Goal: Information Seeking & Learning: Learn about a topic

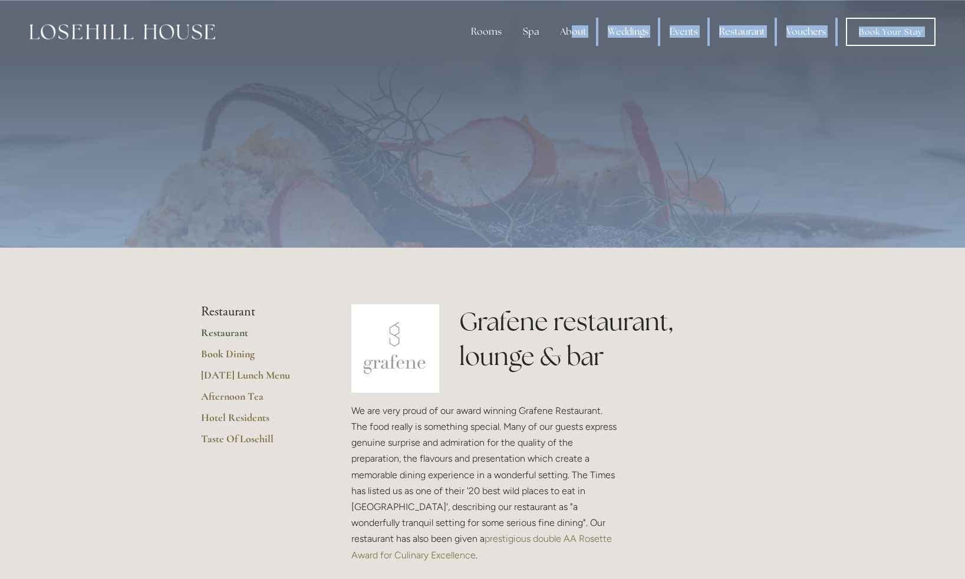
drag, startPoint x: 573, startPoint y: 32, endPoint x: 709, endPoint y: 304, distance: 303.6
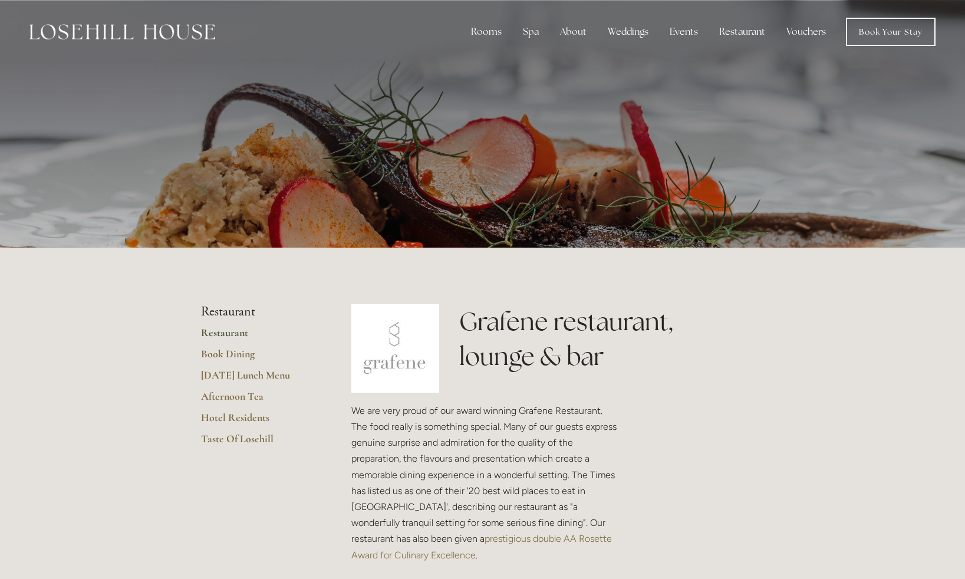
click at [772, 332] on div "Grafene restaurant, lounge & bar" at bounding box center [611, 339] width 325 height 70
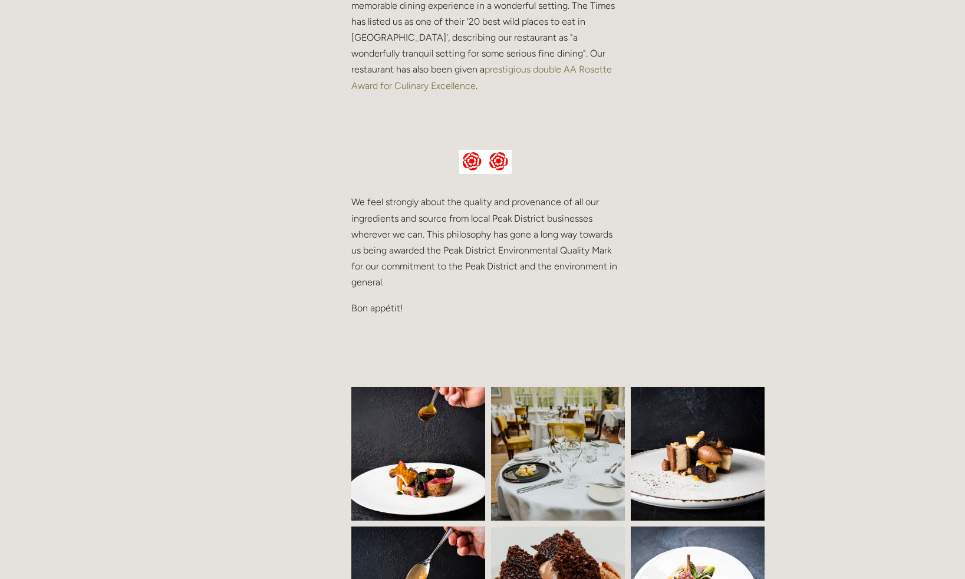
scroll to position [54, 0]
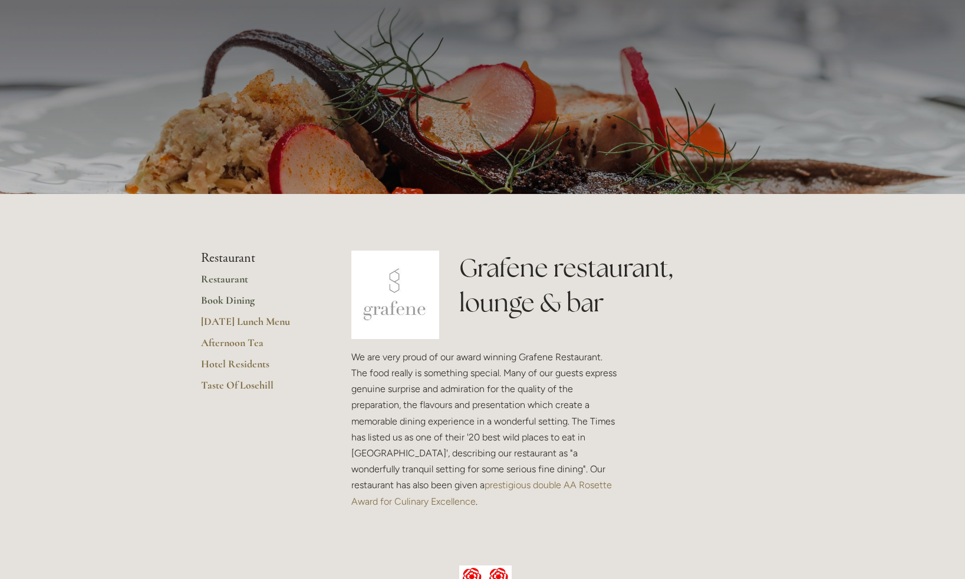
click at [224, 302] on link "Book Dining" at bounding box center [257, 304] width 113 height 21
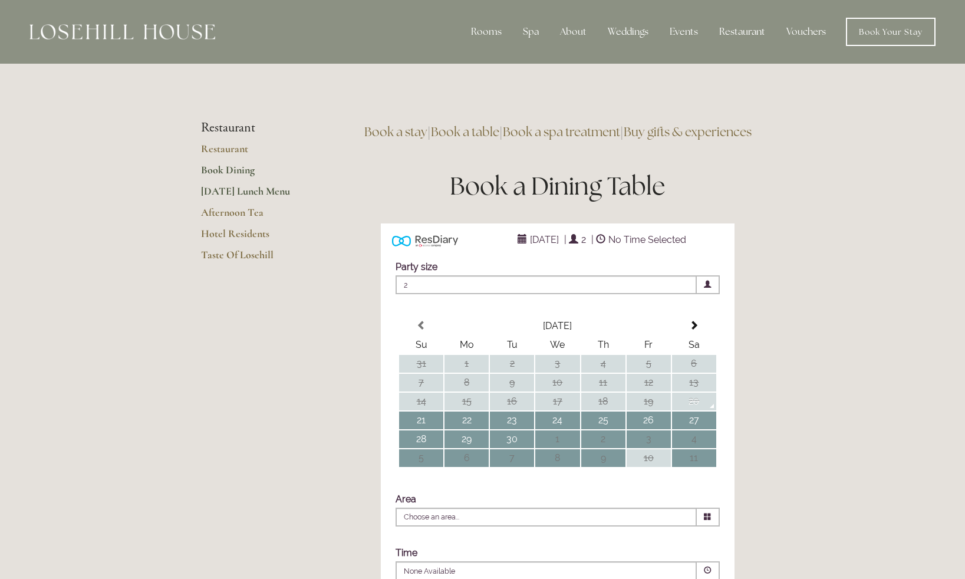
click at [203, 192] on link "[DATE] Lunch Menu" at bounding box center [257, 195] width 113 height 21
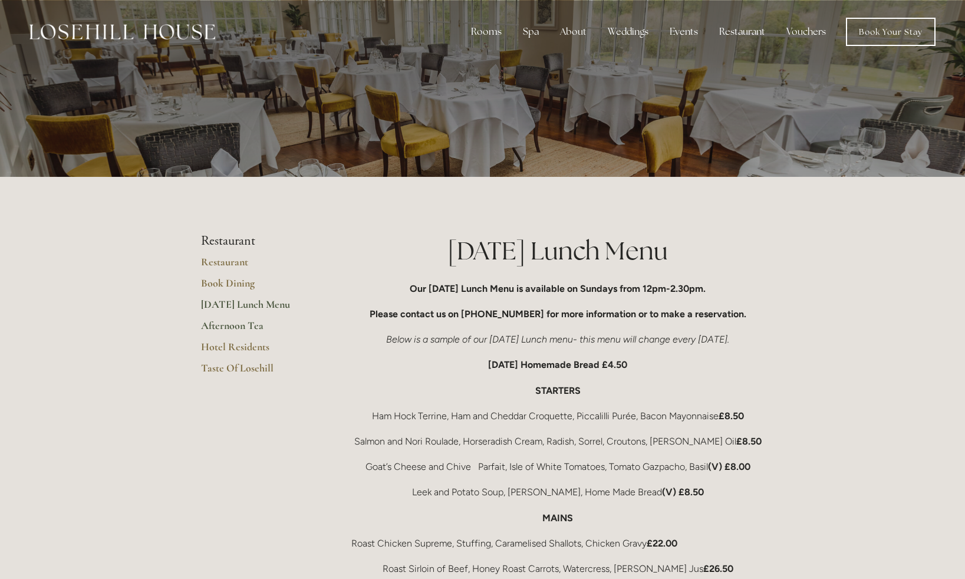
click at [219, 325] on link "Afternoon Tea" at bounding box center [257, 329] width 113 height 21
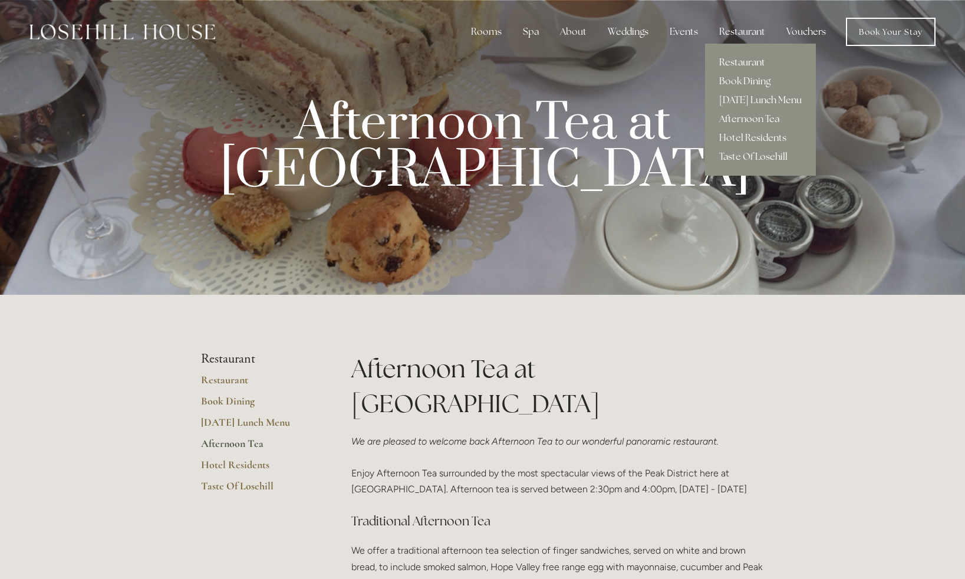
click at [737, 63] on link "Restaurant" at bounding box center [760, 62] width 111 height 19
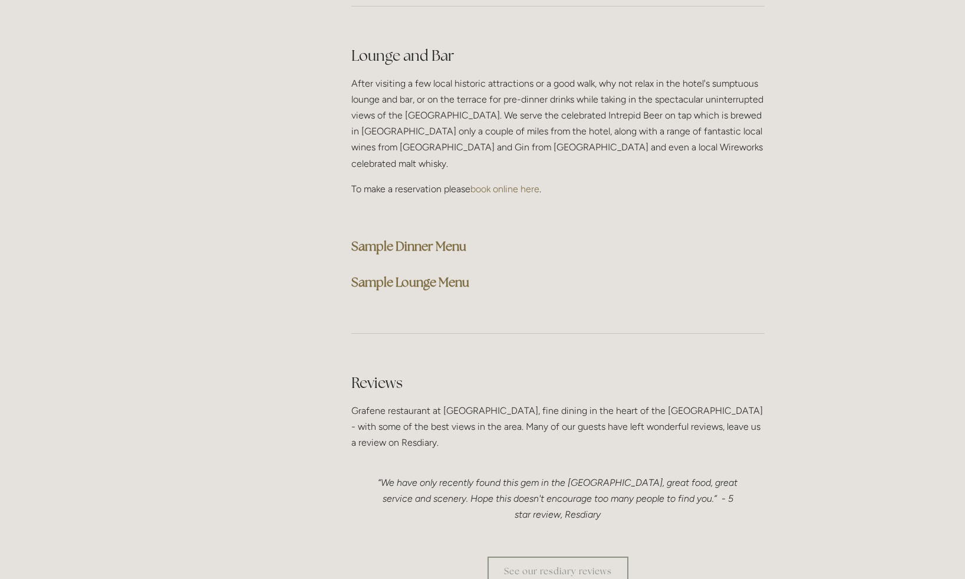
scroll to position [2884, 0]
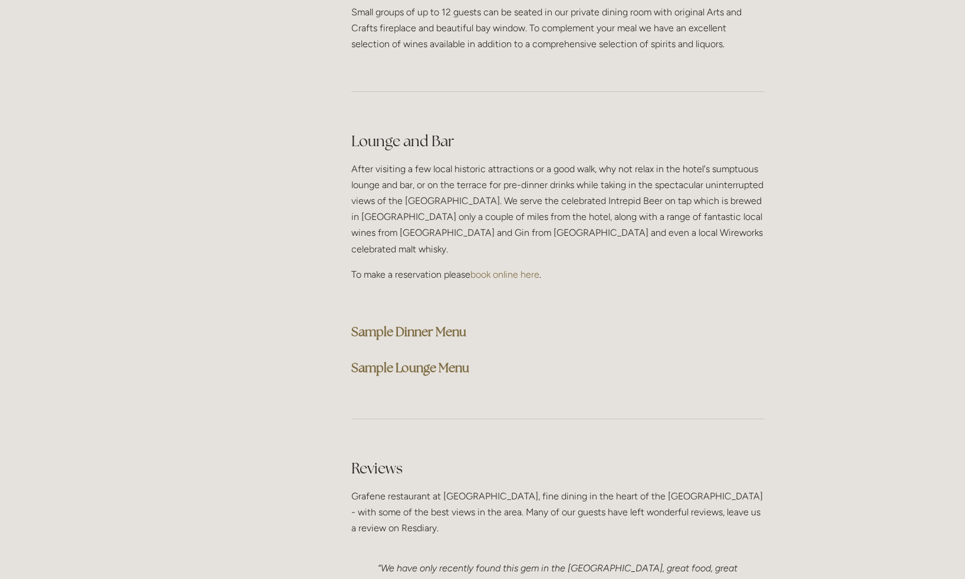
click at [414, 324] on strong "Sample Dinner Menu" at bounding box center [408, 332] width 115 height 16
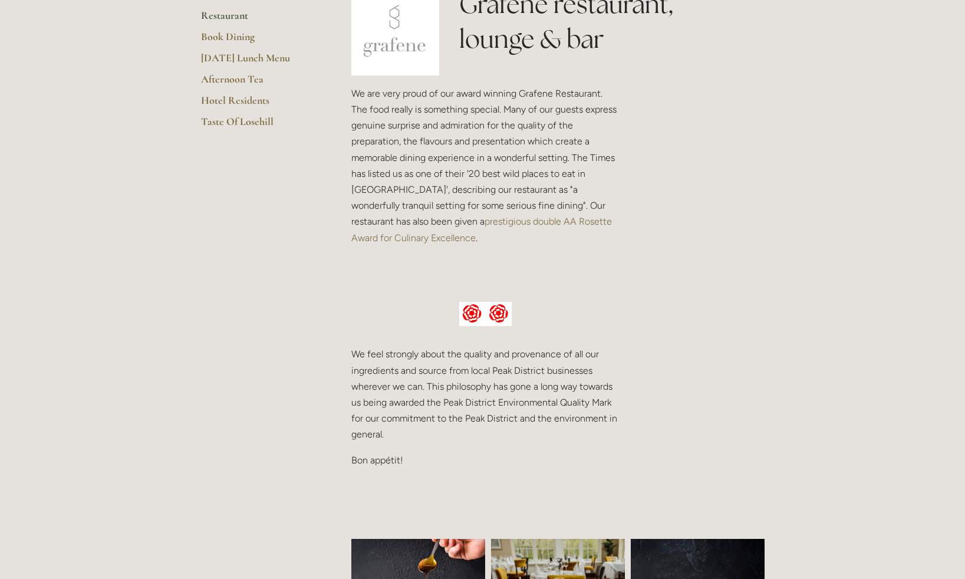
scroll to position [319, 0]
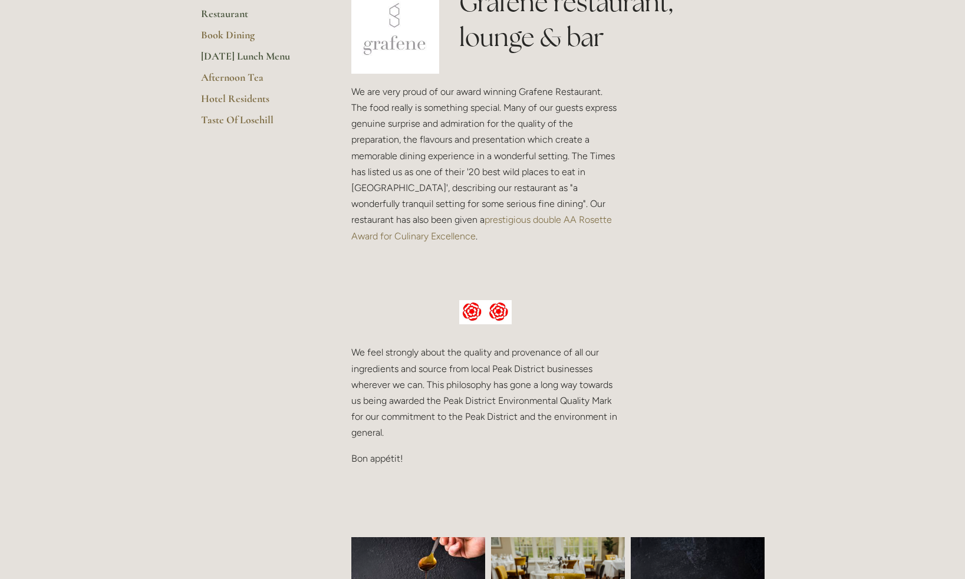
click at [250, 55] on link "[DATE] Lunch Menu" at bounding box center [257, 60] width 113 height 21
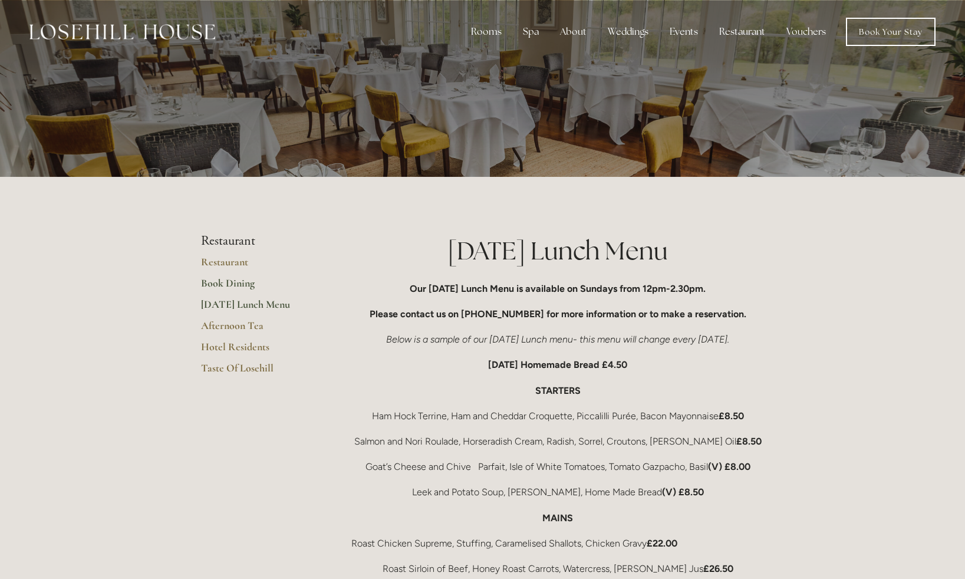
click at [236, 283] on link "Book Dining" at bounding box center [257, 287] width 113 height 21
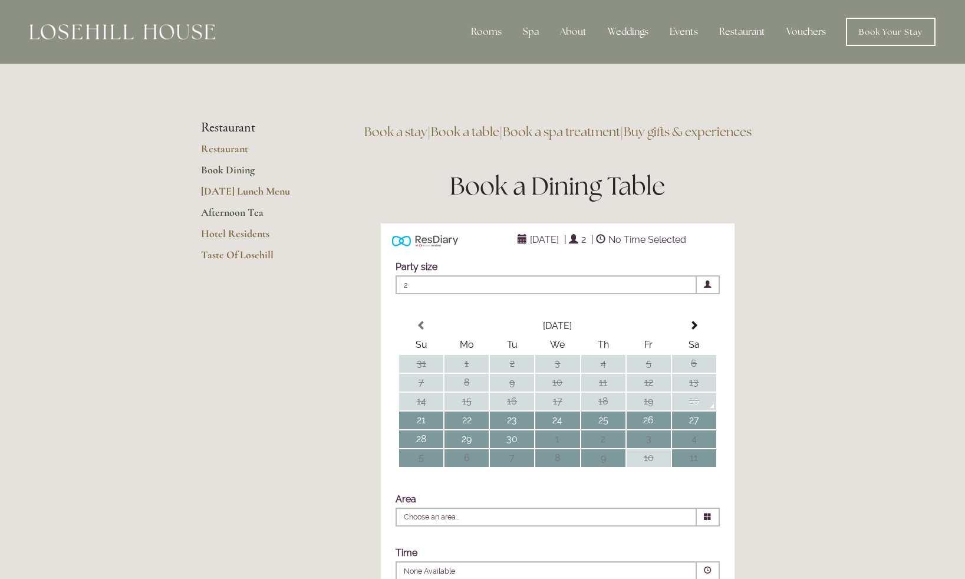
click at [241, 213] on link "Afternoon Tea" at bounding box center [257, 216] width 113 height 21
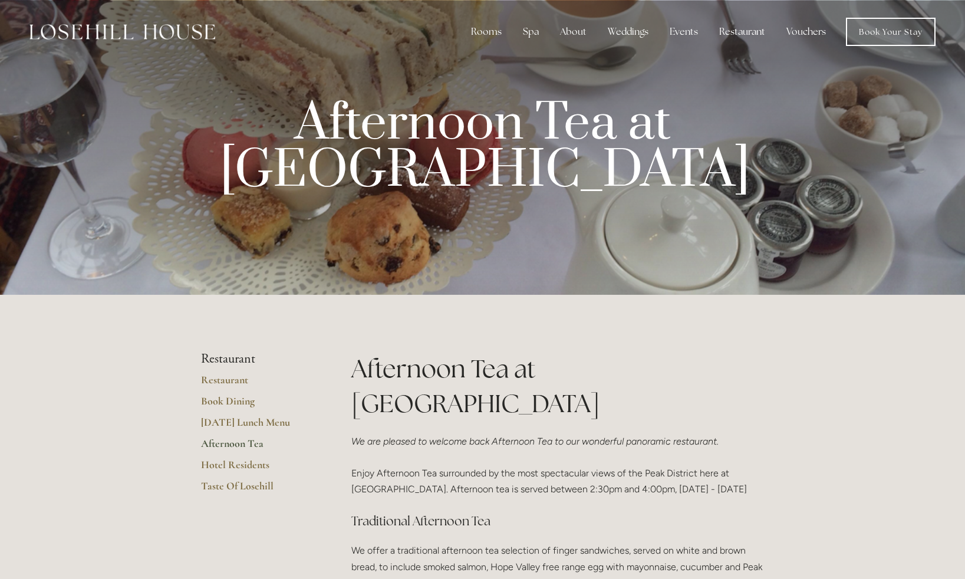
click at [234, 358] on li "Restaurant" at bounding box center [257, 358] width 113 height 15
click at [221, 382] on link "Restaurant" at bounding box center [257, 383] width 113 height 21
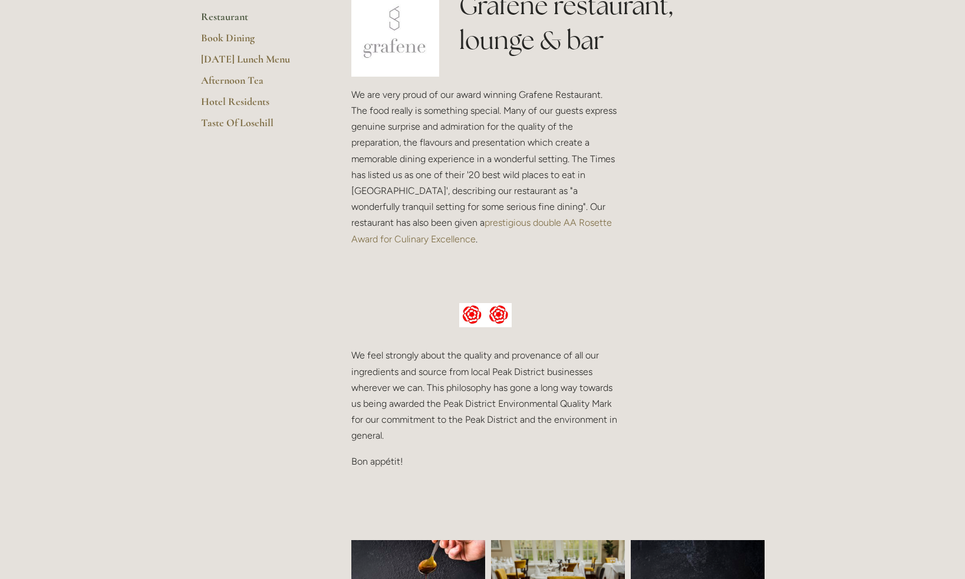
scroll to position [90, 0]
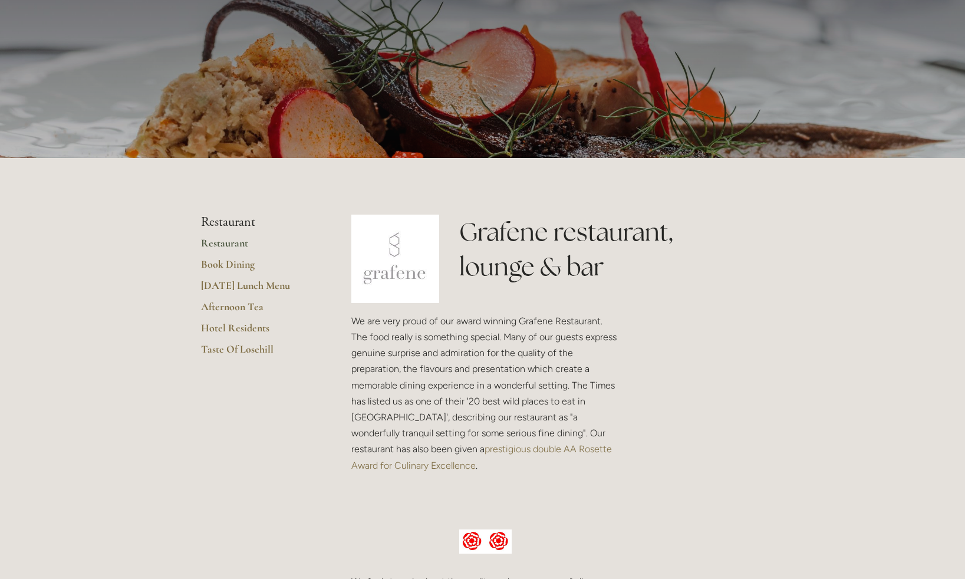
click at [230, 240] on link "Restaurant" at bounding box center [257, 246] width 113 height 21
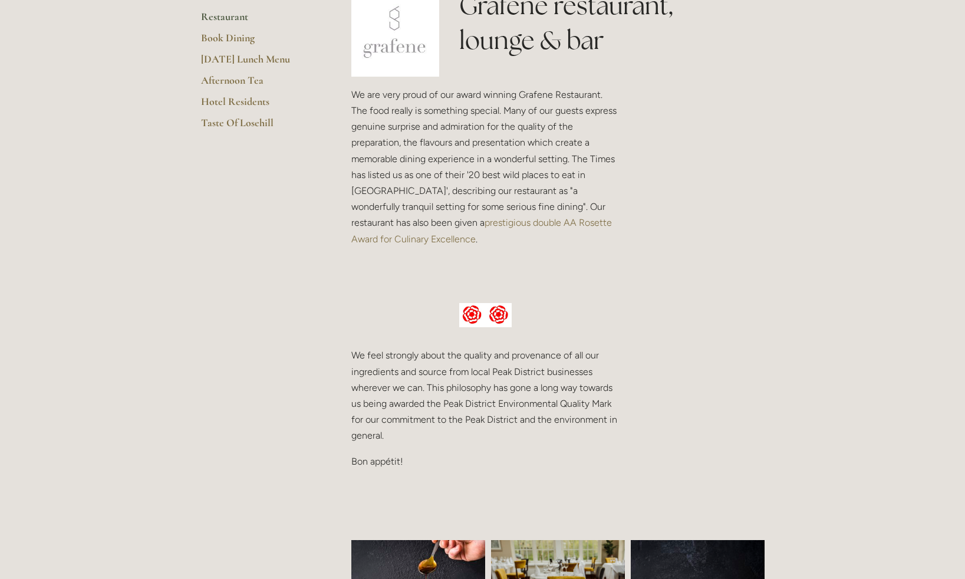
scroll to position [261, 0]
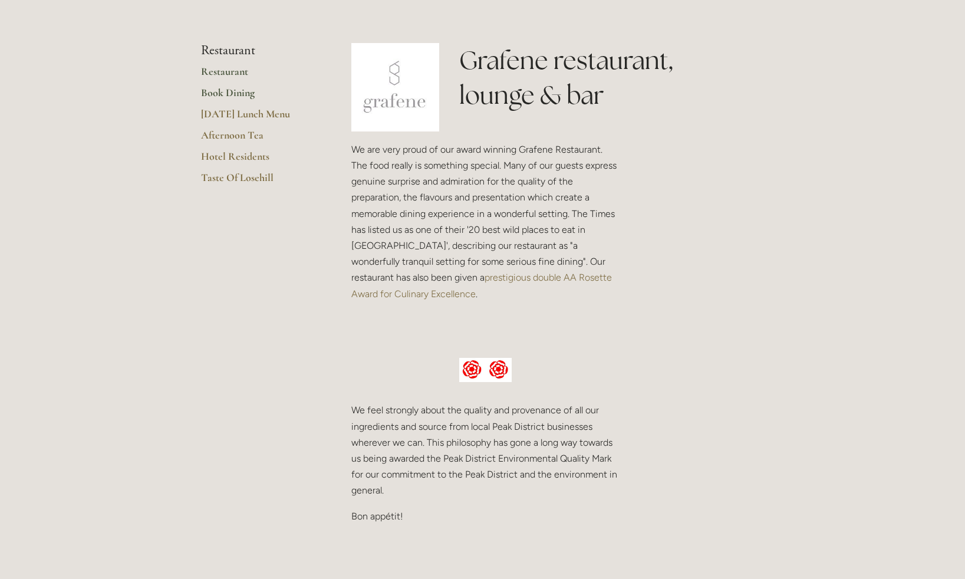
click at [238, 95] on link "Book Dining" at bounding box center [257, 96] width 113 height 21
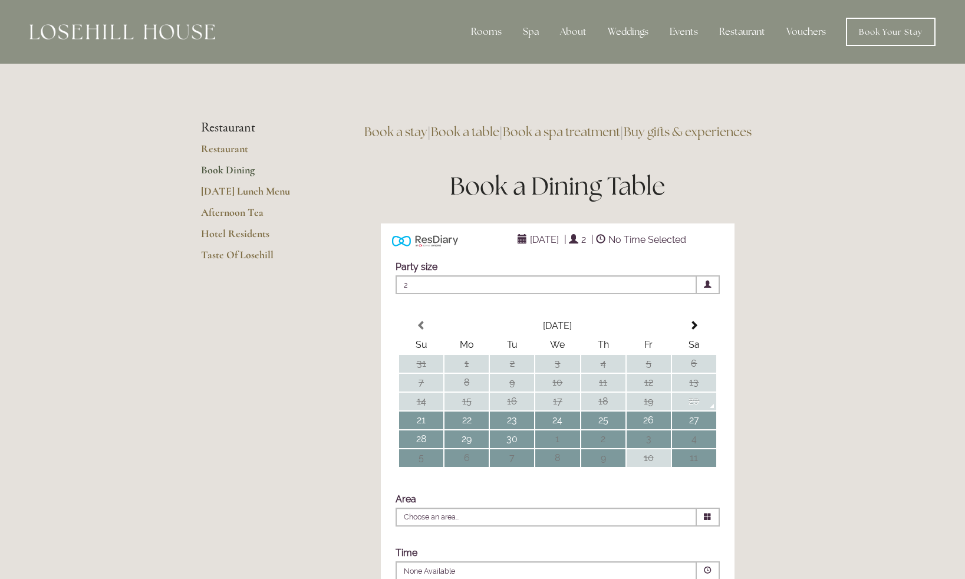
click at [228, 130] on li "Restaurant" at bounding box center [257, 127] width 113 height 15
click at [229, 150] on link "Restaurant" at bounding box center [257, 152] width 113 height 21
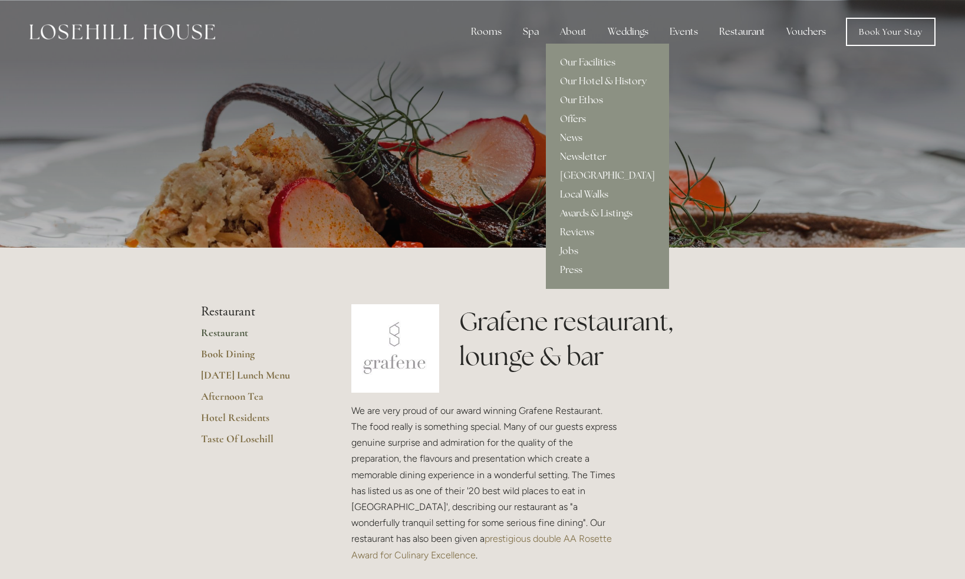
click at [581, 99] on link "Our Ethos" at bounding box center [607, 100] width 123 height 19
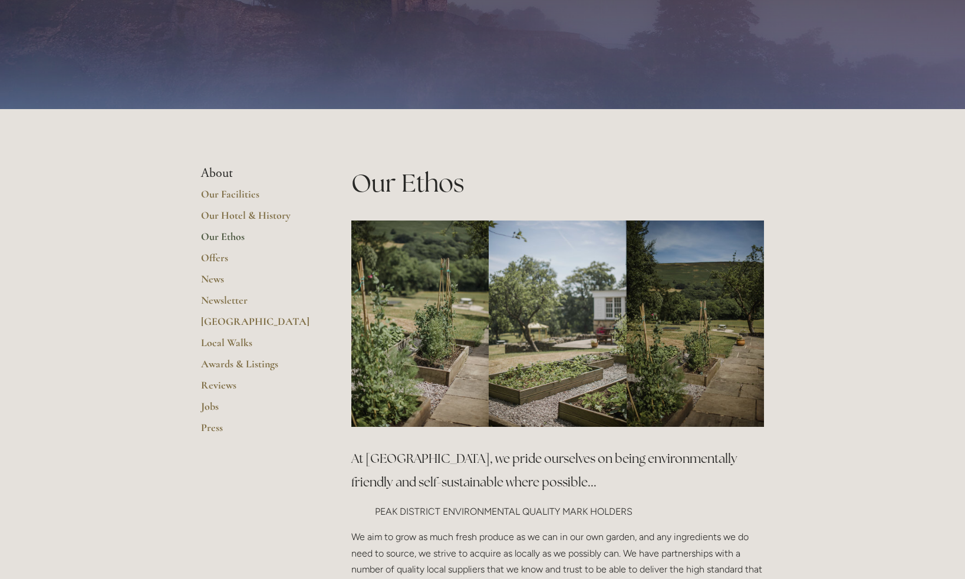
scroll to position [75, 0]
